Goal: Navigation & Orientation: Find specific page/section

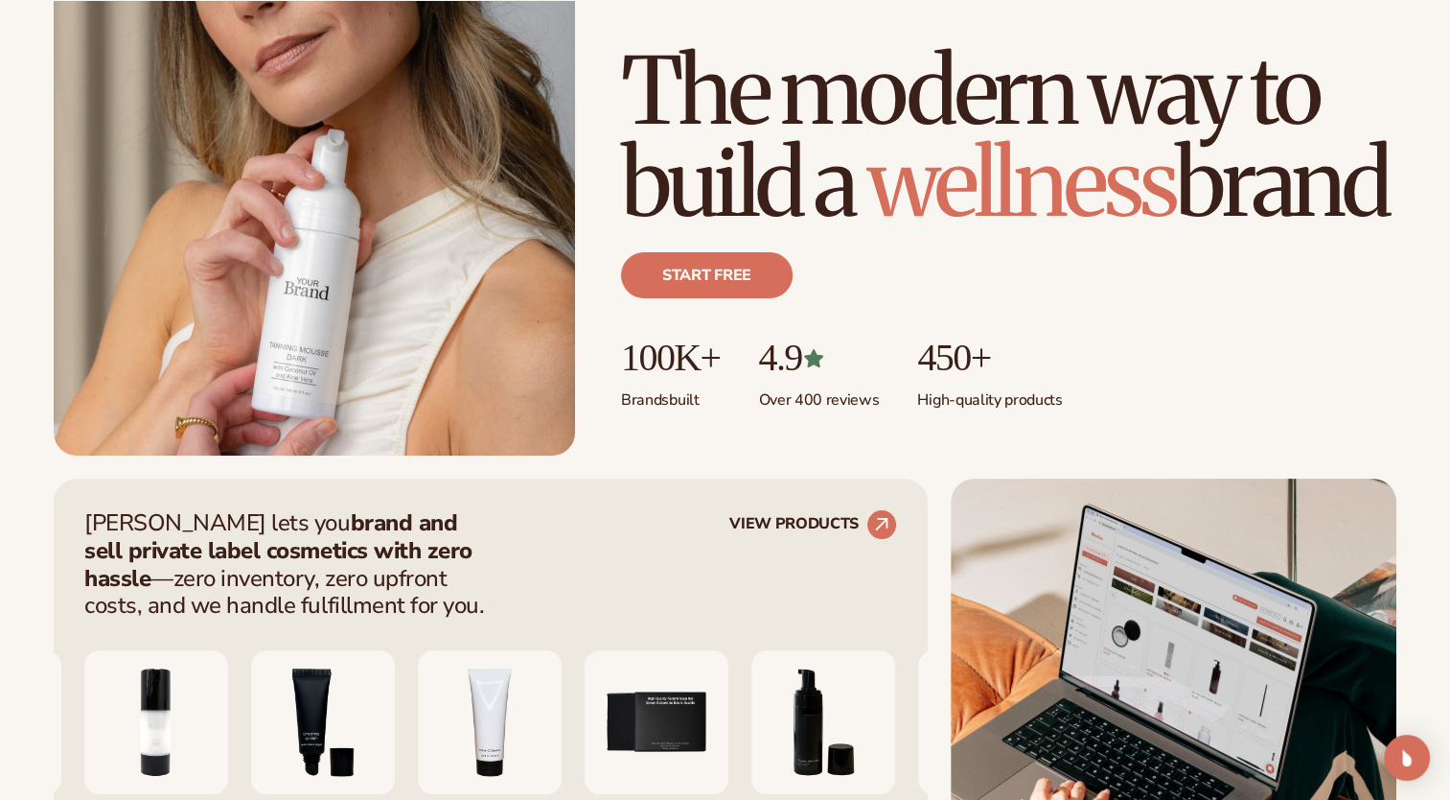
scroll to position [322, 0]
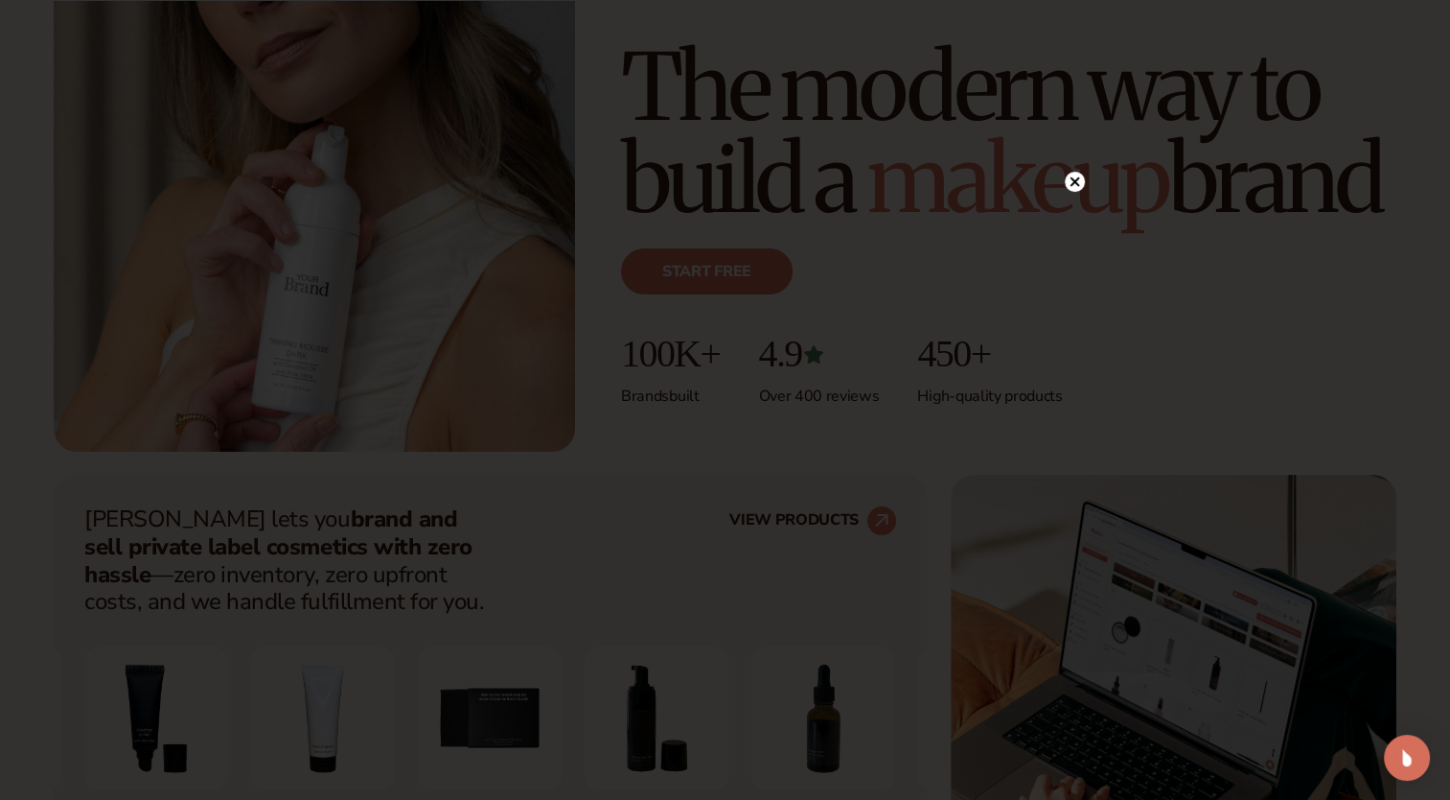
click at [1074, 182] on icon at bounding box center [1075, 181] width 10 height 10
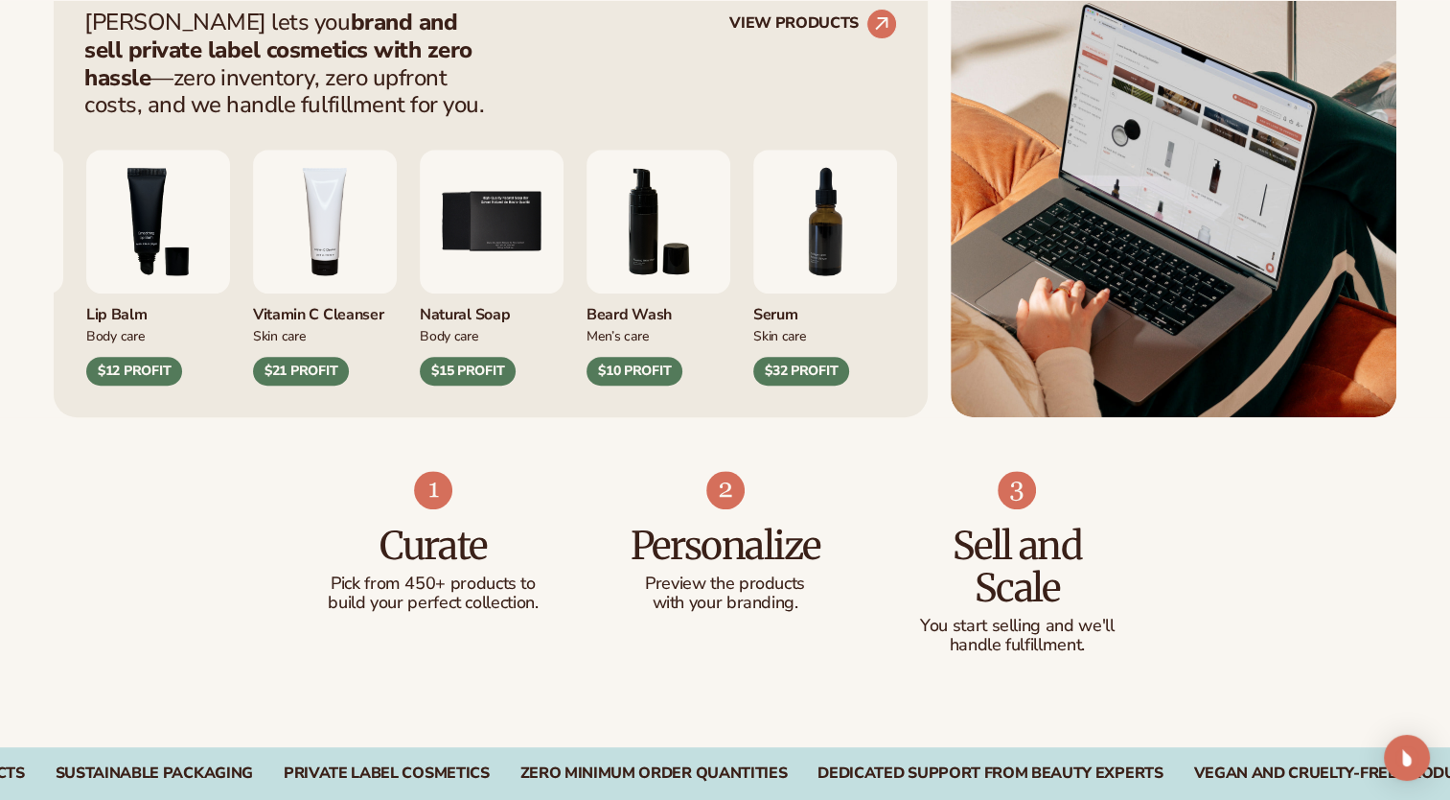
scroll to position [734, 0]
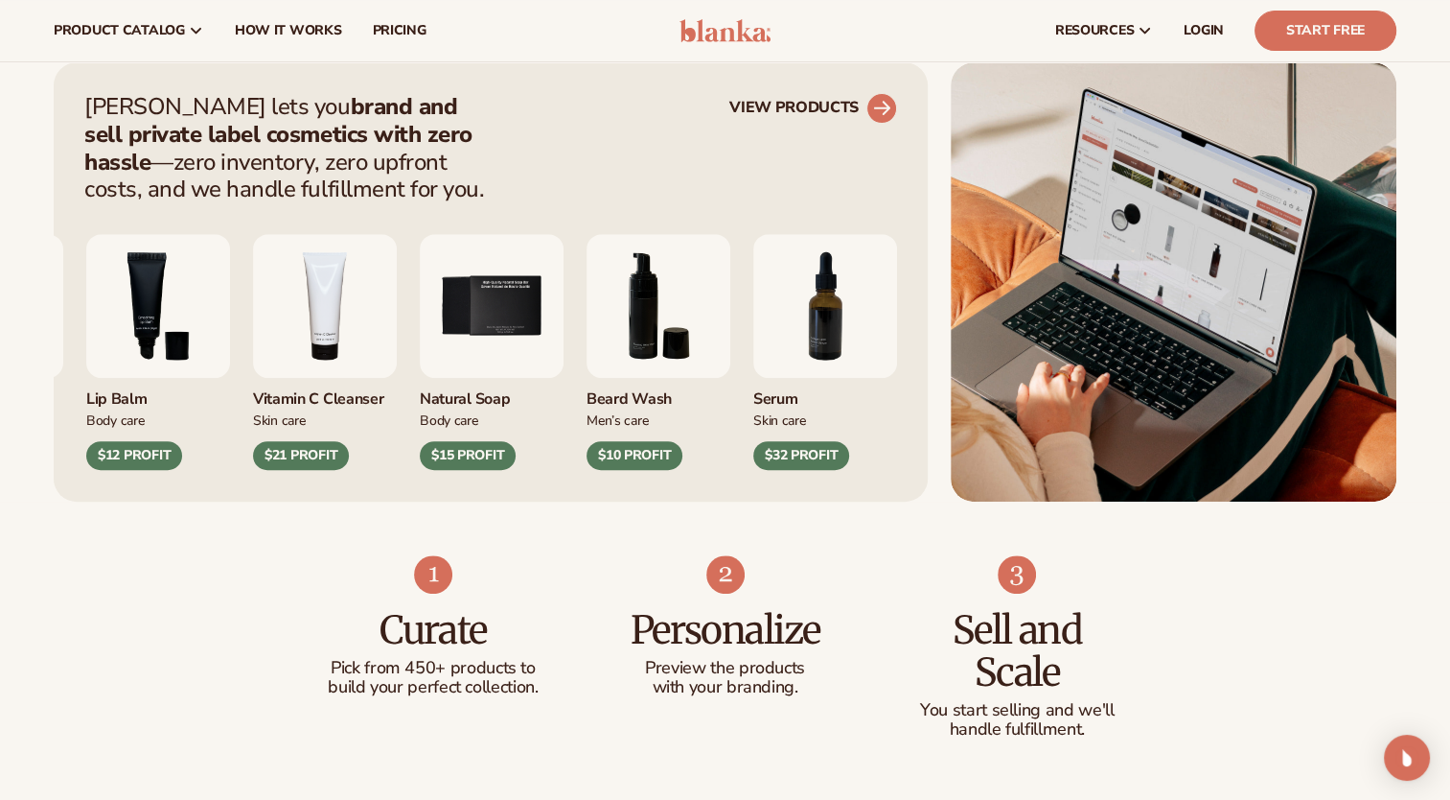
click at [872, 111] on circle at bounding box center [882, 108] width 42 height 42
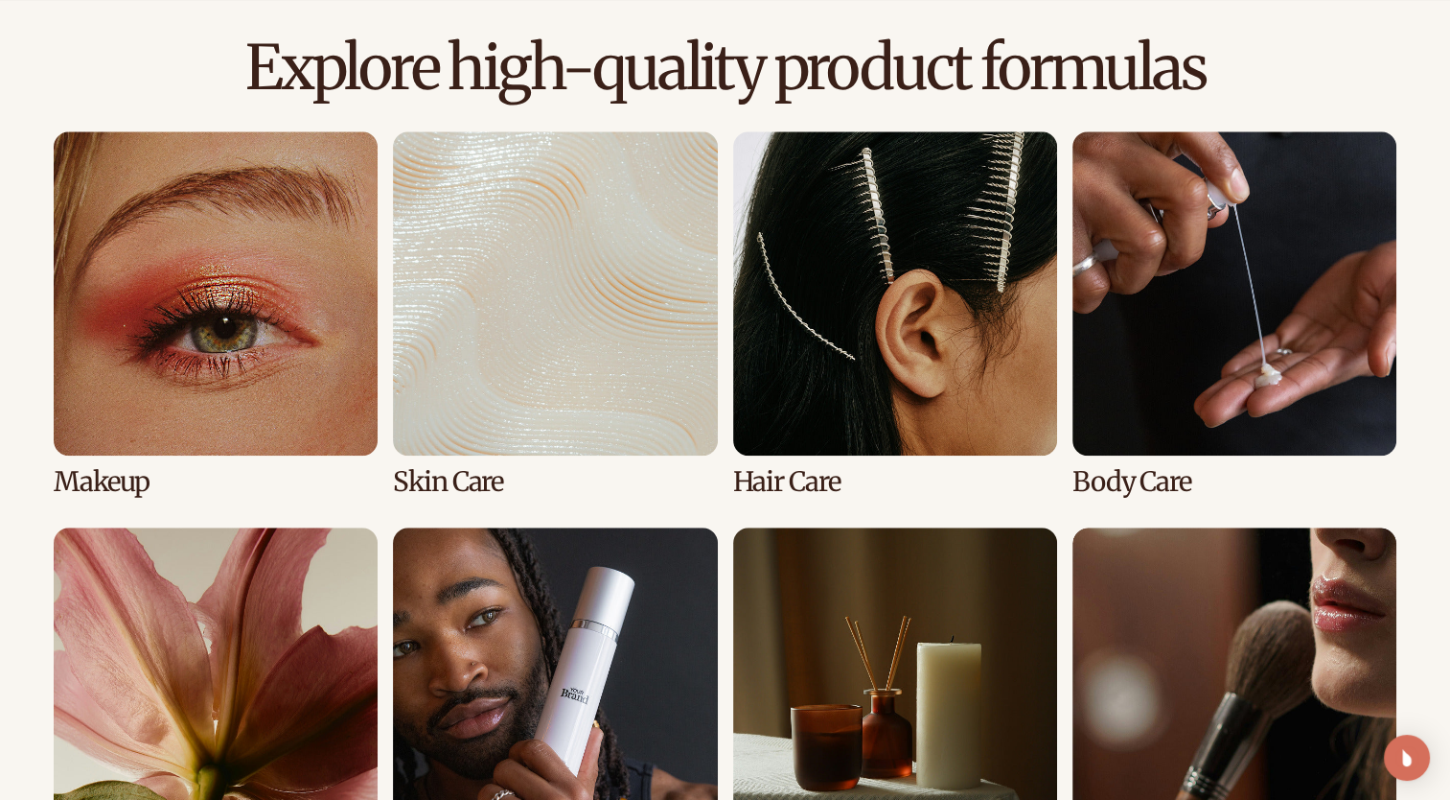
scroll to position [1537, 0]
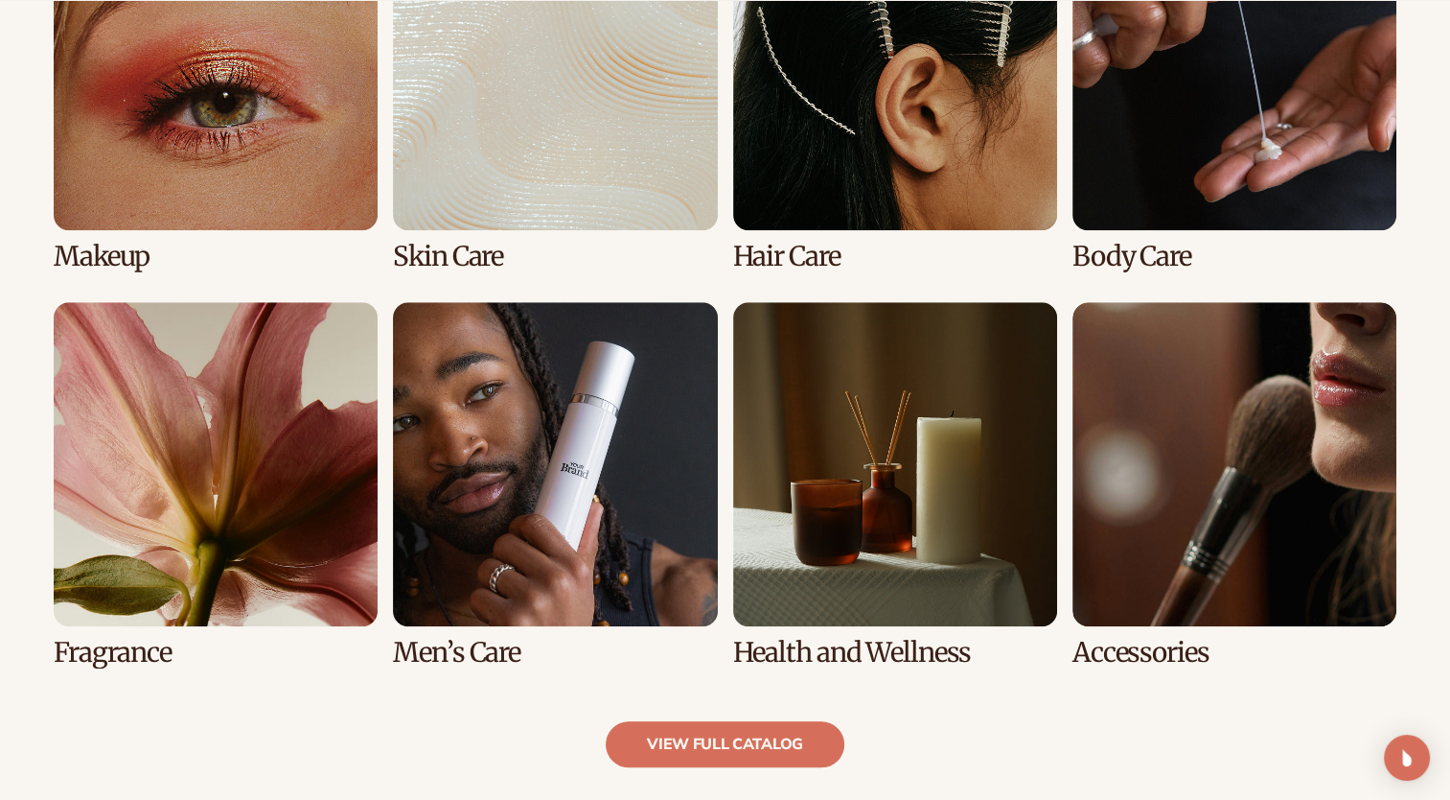
click at [916, 539] on link "7 / 8" at bounding box center [895, 484] width 324 height 365
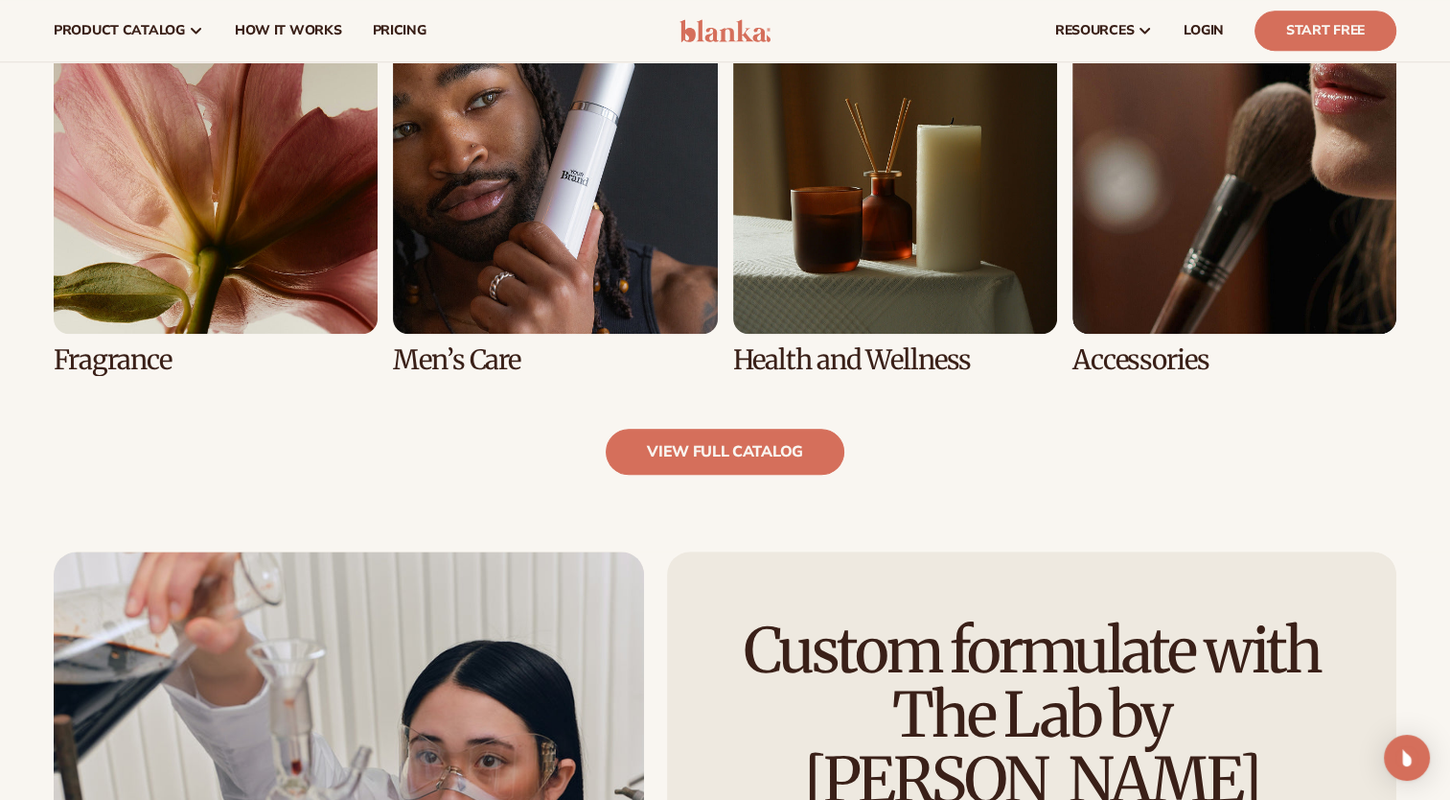
scroll to position [1829, 0]
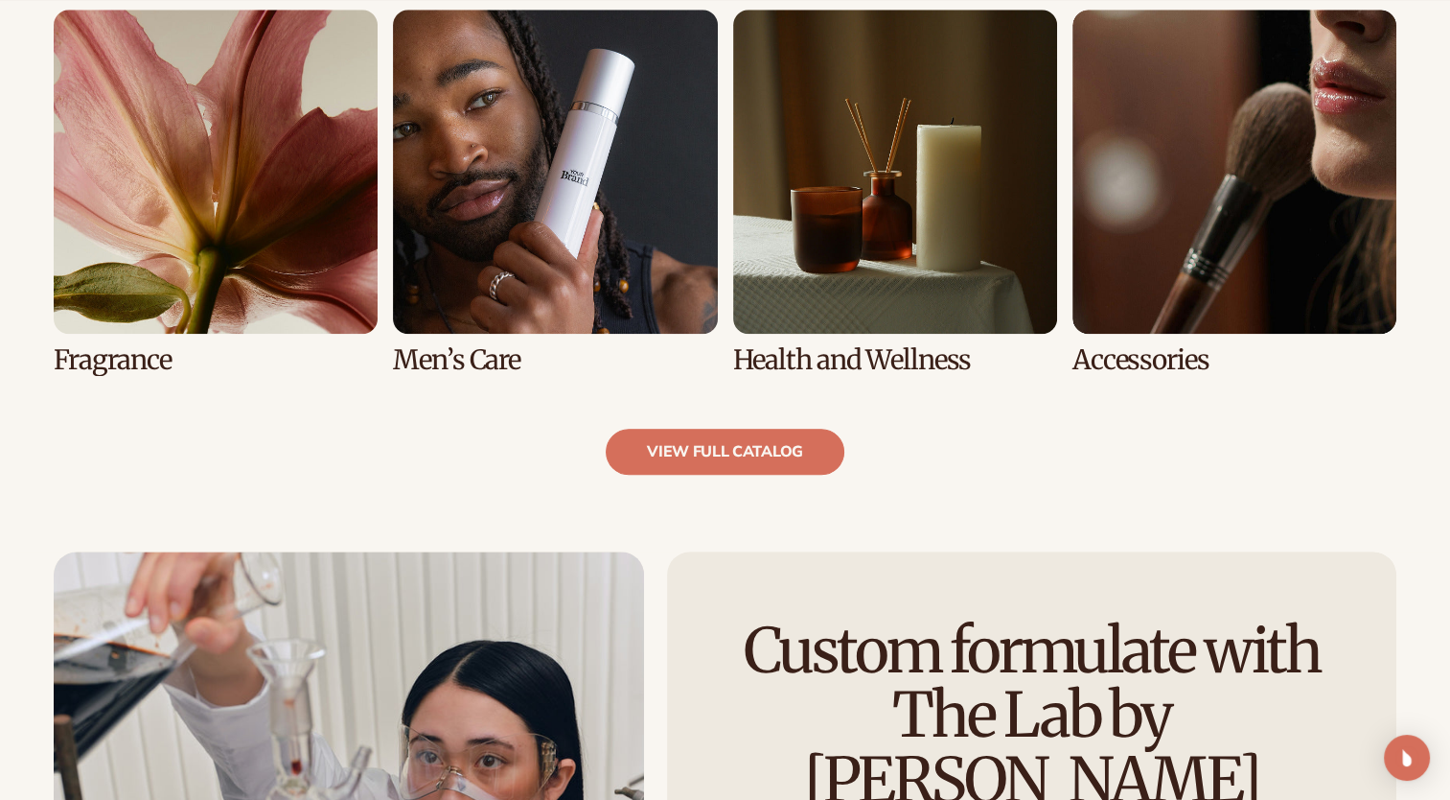
click at [831, 276] on link "7 / 8" at bounding box center [895, 192] width 324 height 365
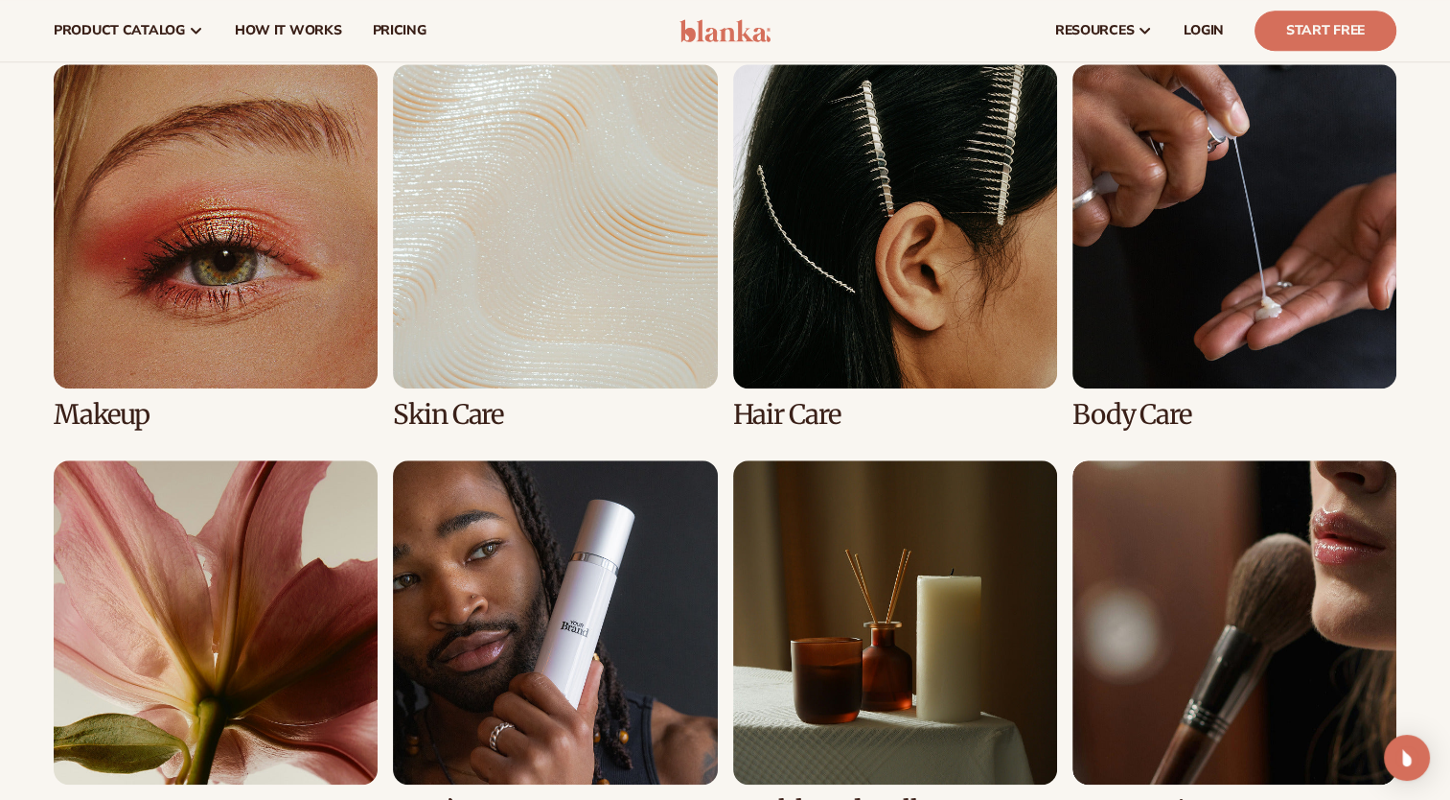
scroll to position [1375, 0]
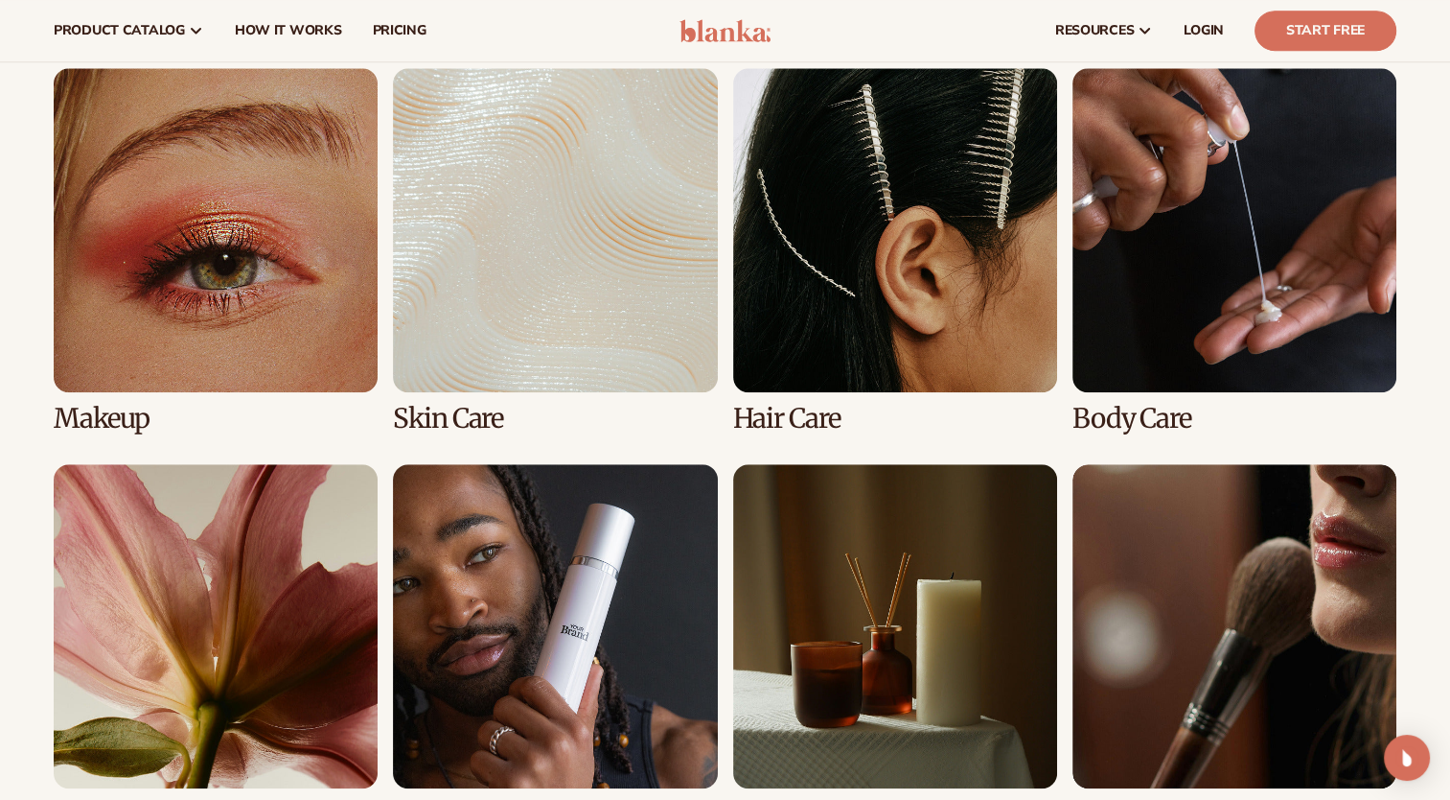
click at [464, 293] on link "2 / 8" at bounding box center [555, 250] width 324 height 365
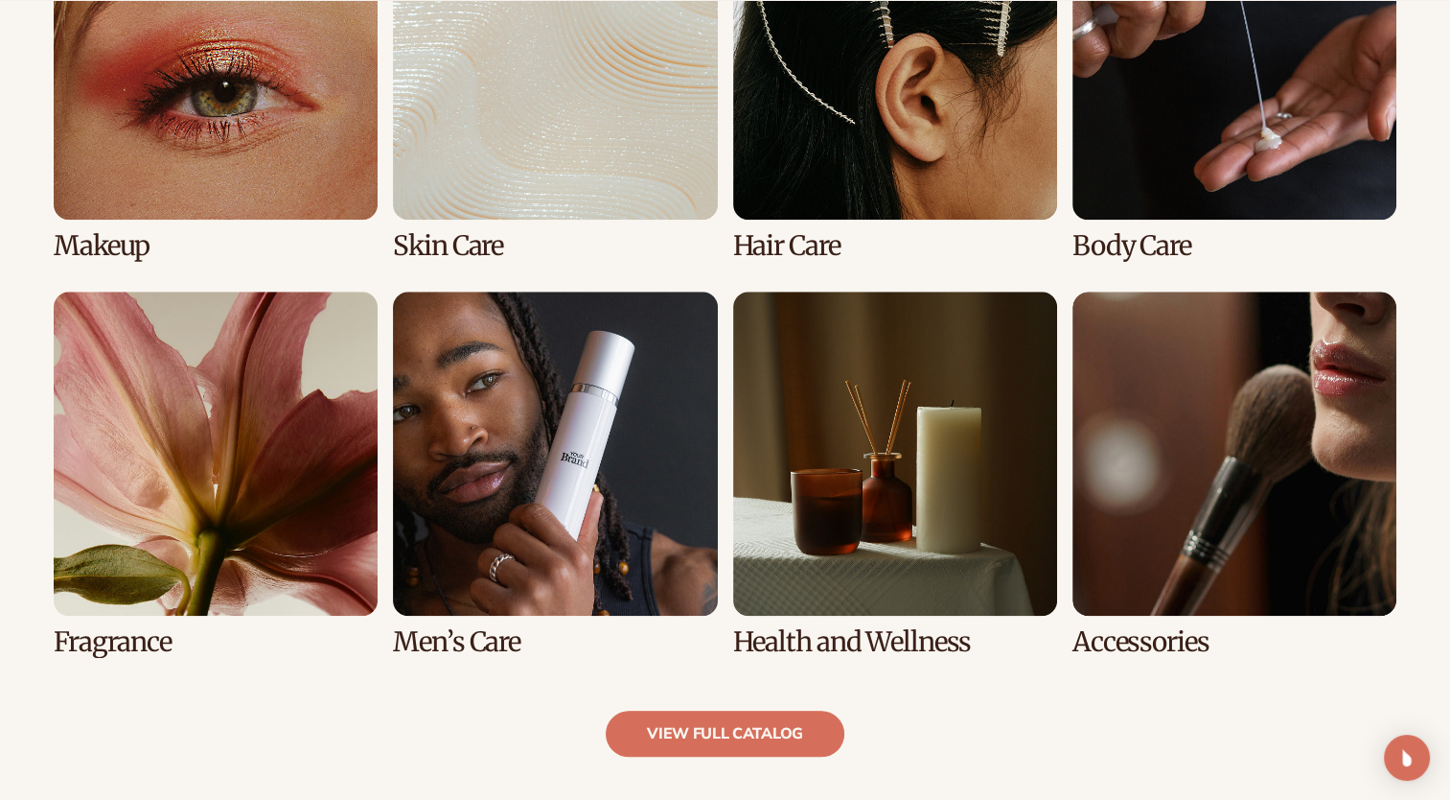
scroll to position [1579, 0]
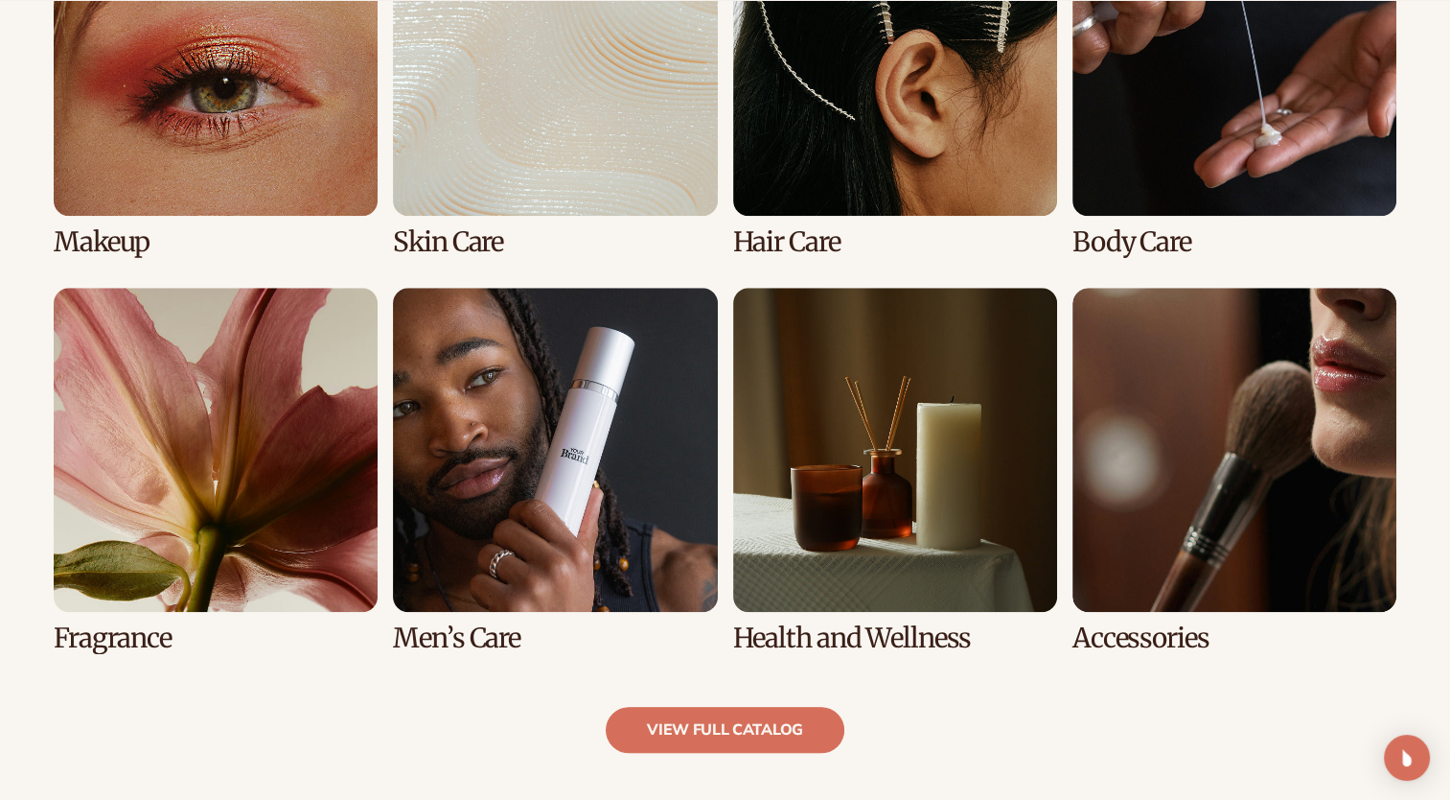
click at [322, 535] on link "5 / 8" at bounding box center [216, 470] width 324 height 365
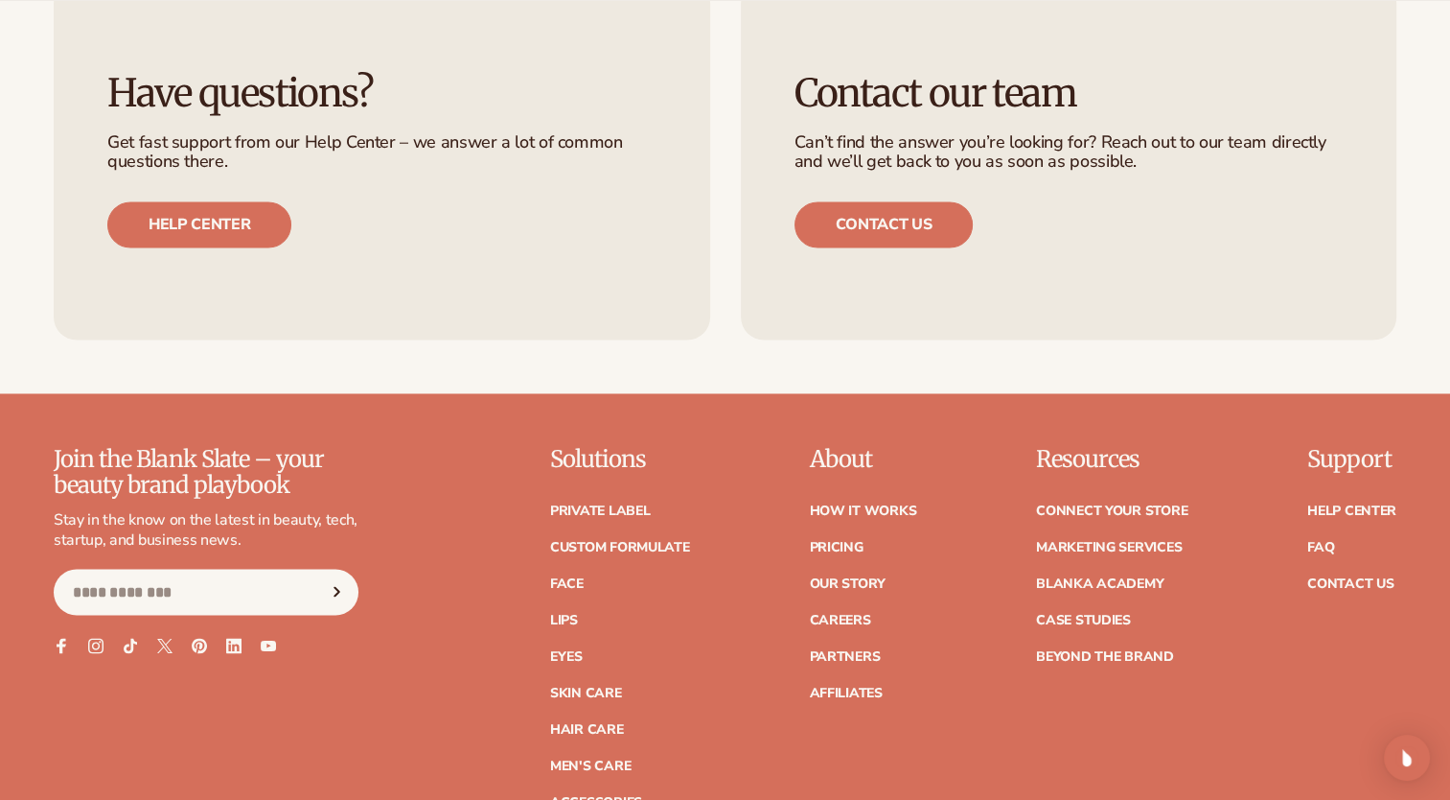
scroll to position [3354, 0]
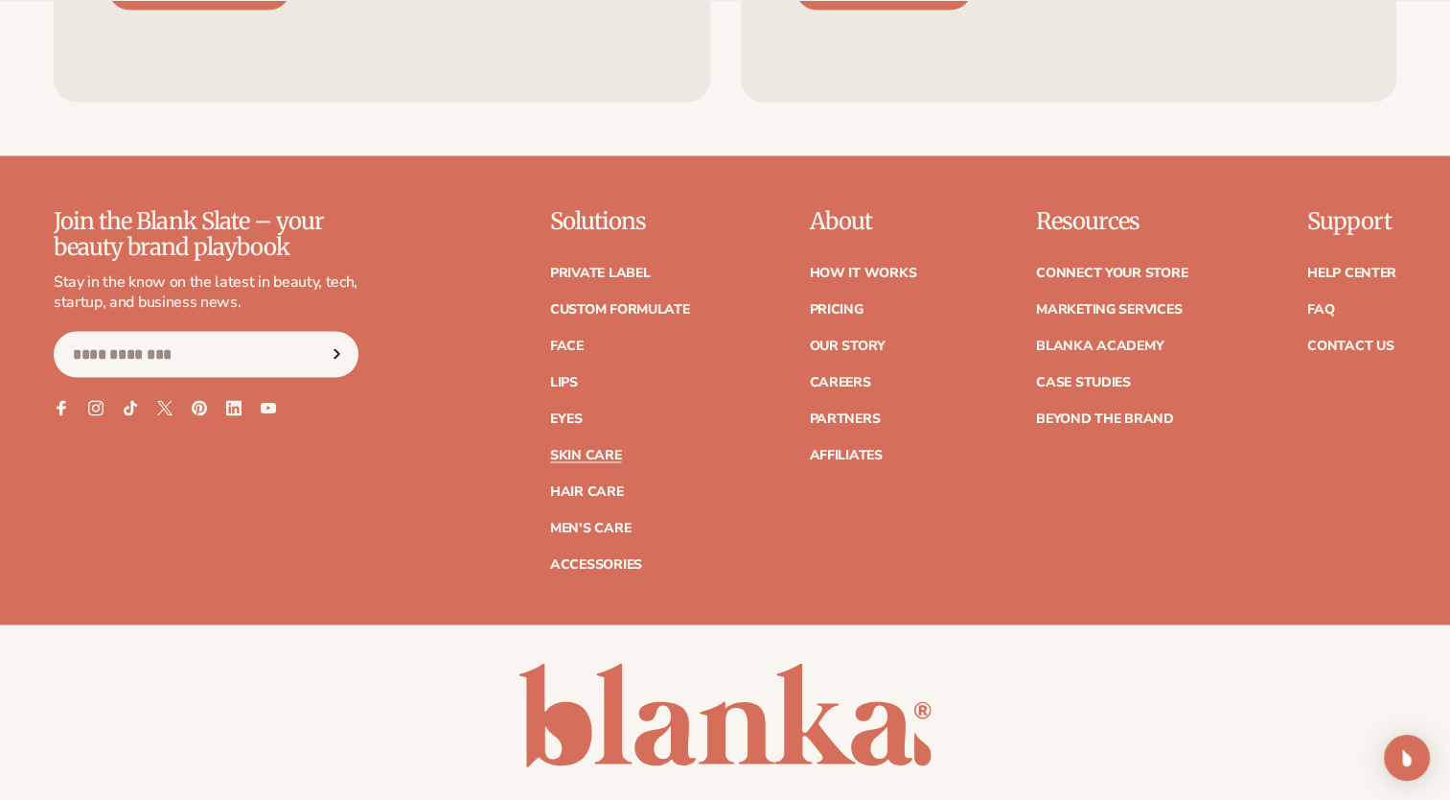
click at [578, 458] on link "Skin Care" at bounding box center [585, 454] width 71 height 13
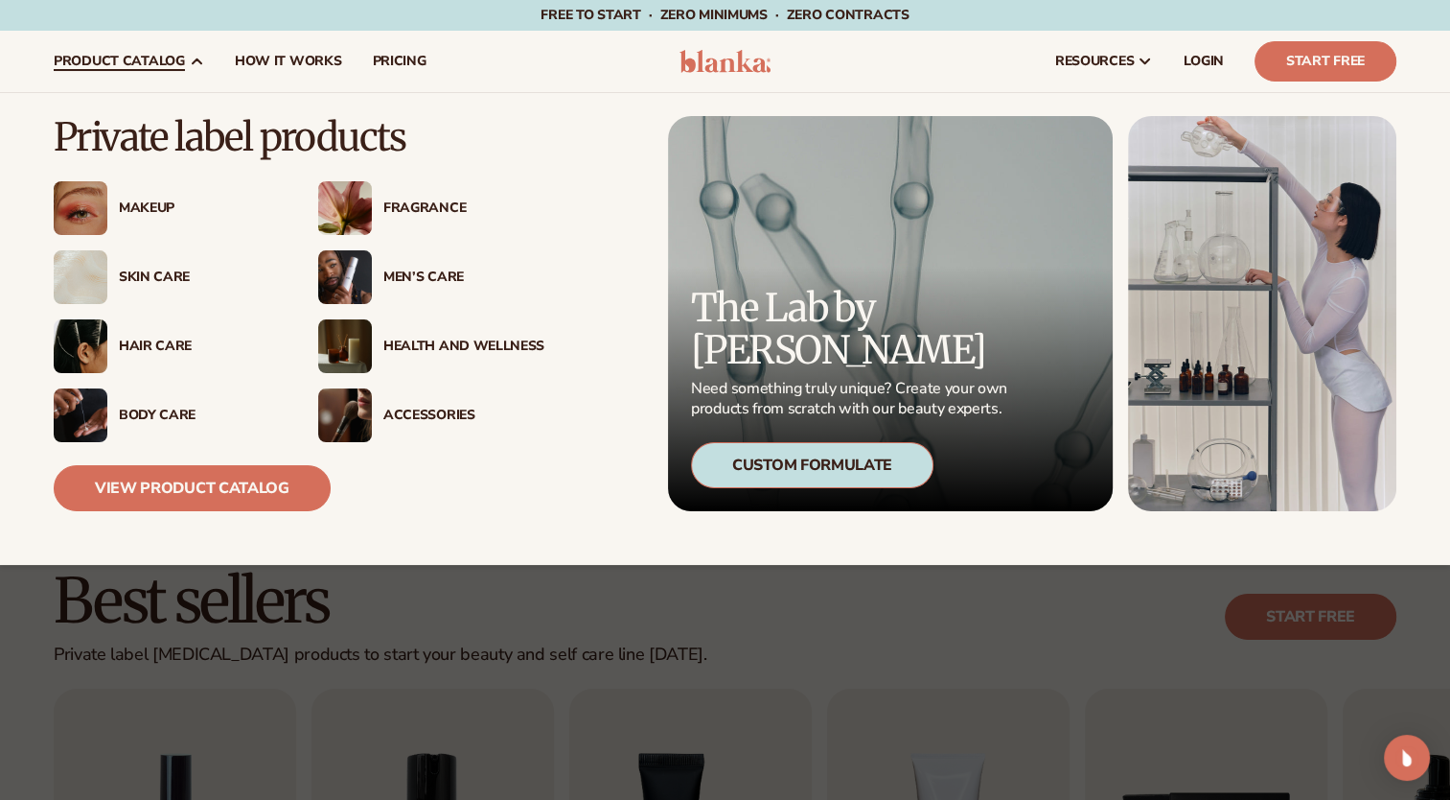
click at [161, 283] on div "Skin Care" at bounding box center [199, 277] width 161 height 16
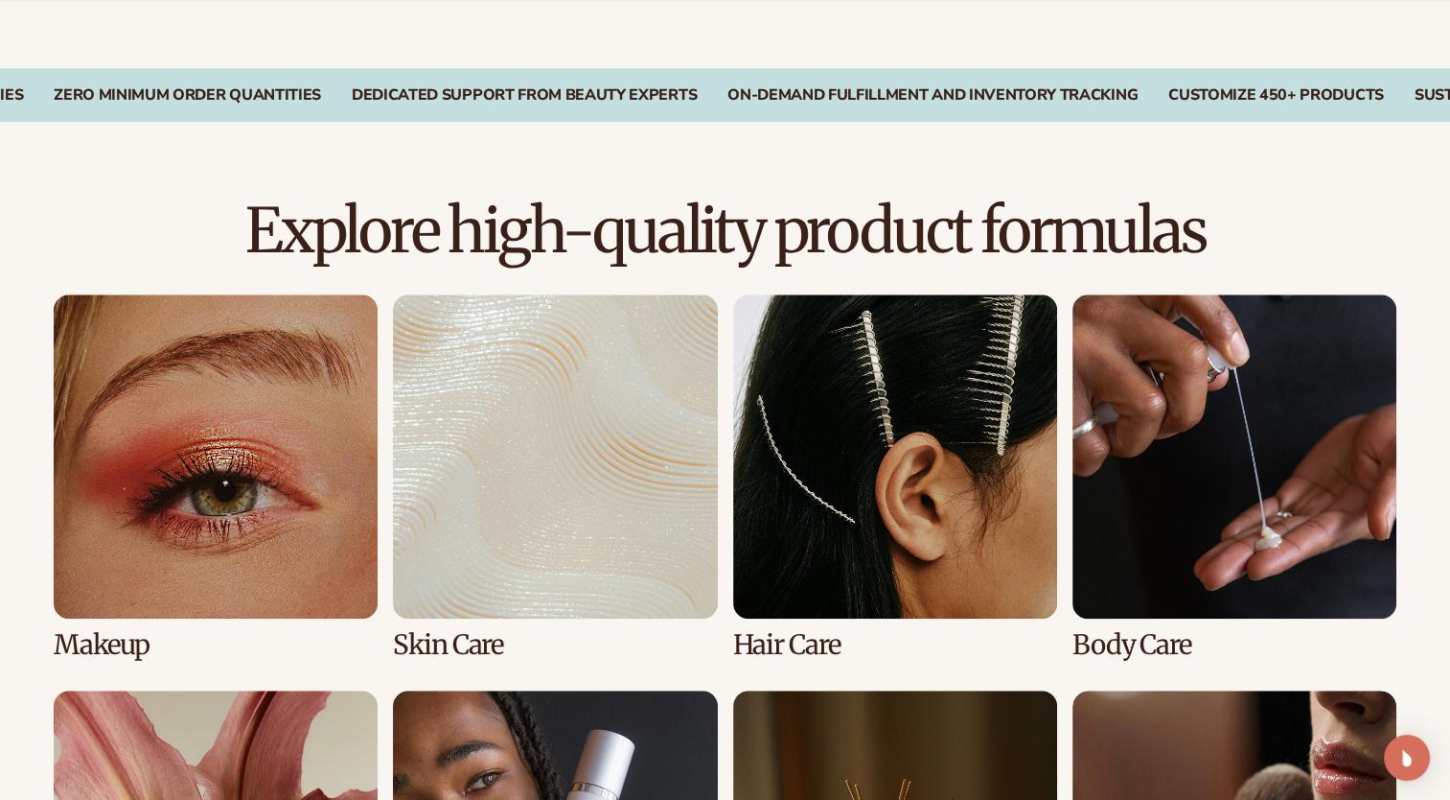
scroll to position [1154, 0]
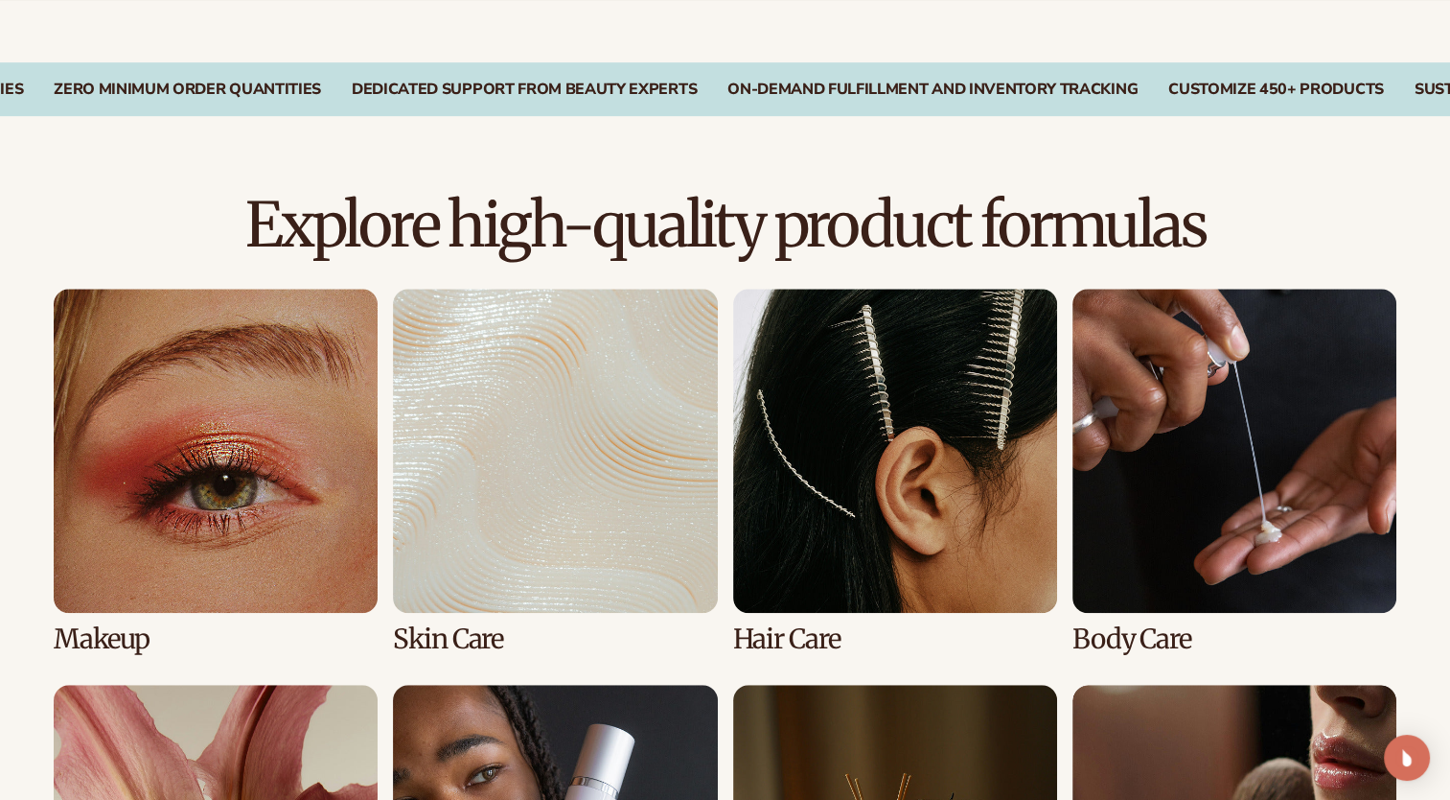
click at [169, 518] on link "1 / 8" at bounding box center [216, 471] width 324 height 365
